Goal: Information Seeking & Learning: Learn about a topic

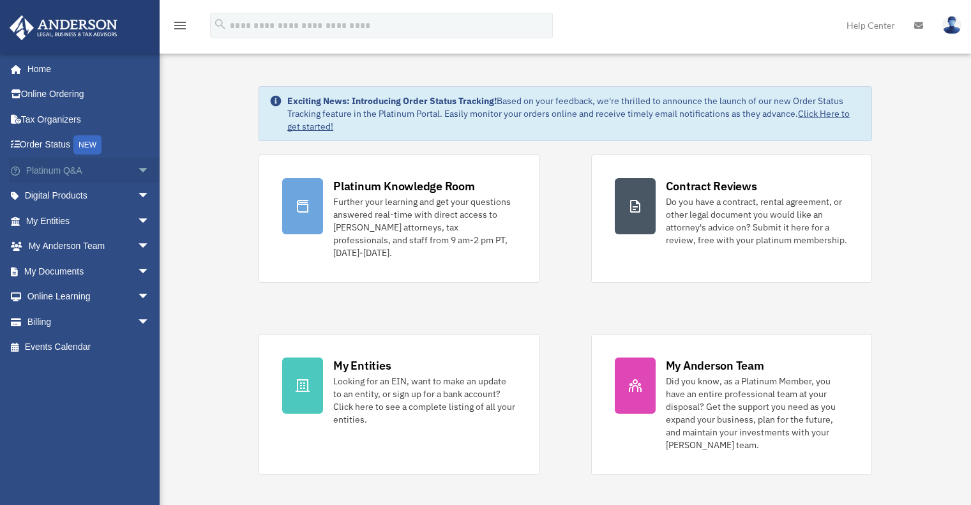
click at [137, 169] on span "arrow_drop_down" at bounding box center [150, 171] width 26 height 26
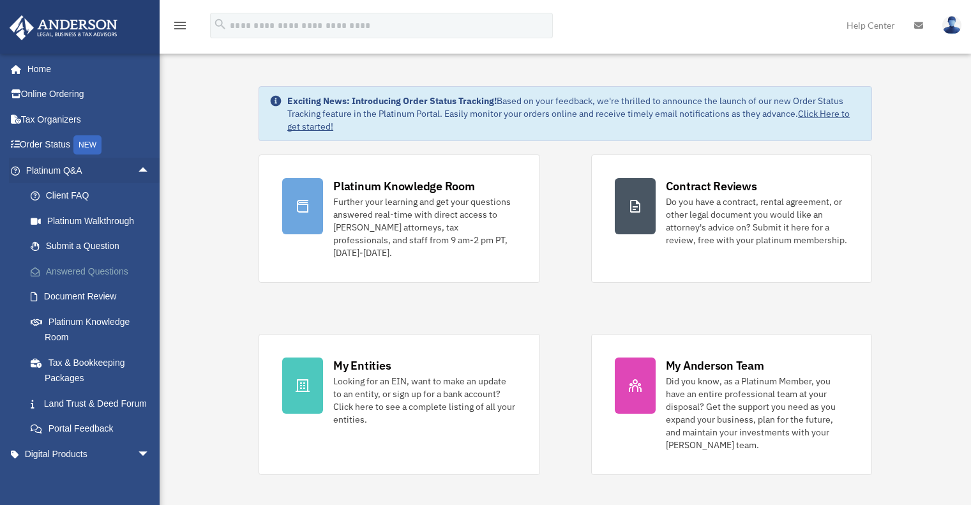
click at [75, 271] on link "Answered Questions" at bounding box center [93, 272] width 151 height 26
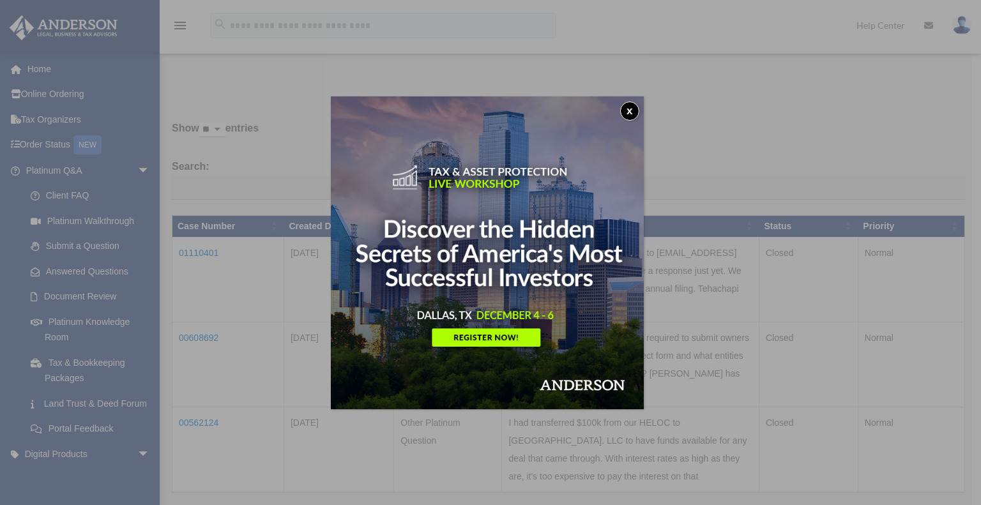
click at [630, 112] on button "x" at bounding box center [629, 111] width 19 height 19
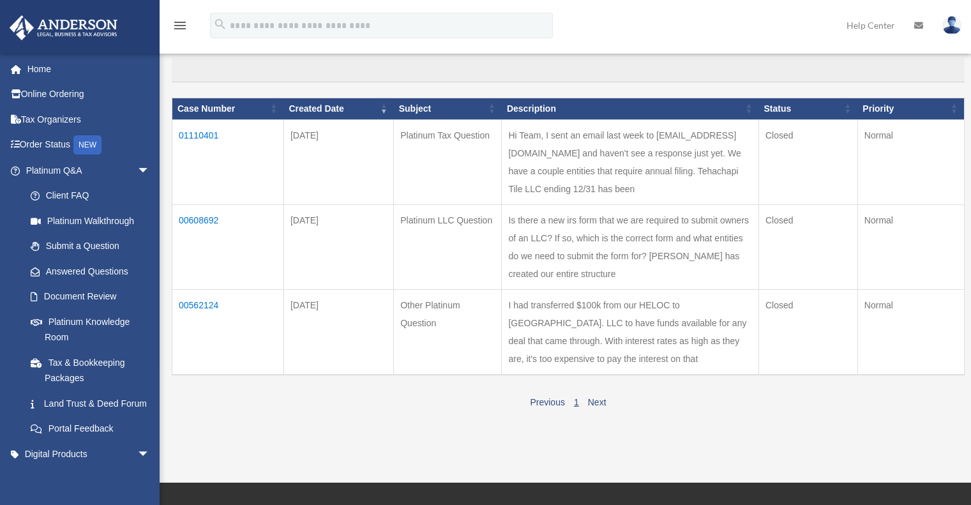
scroll to position [128, 0]
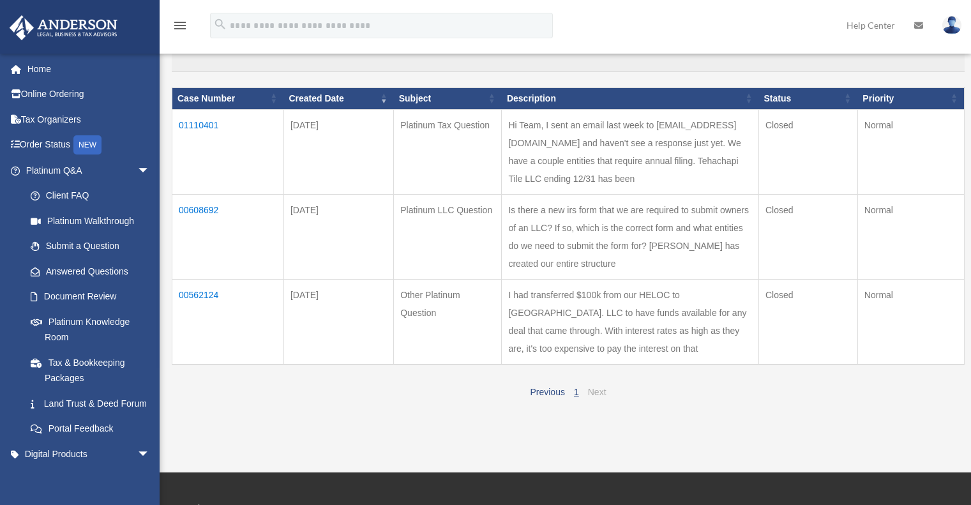
click at [597, 387] on link "Next" at bounding box center [597, 392] width 19 height 10
click at [947, 24] on img at bounding box center [952, 25] width 19 height 19
